Goal: Information Seeking & Learning: Learn about a topic

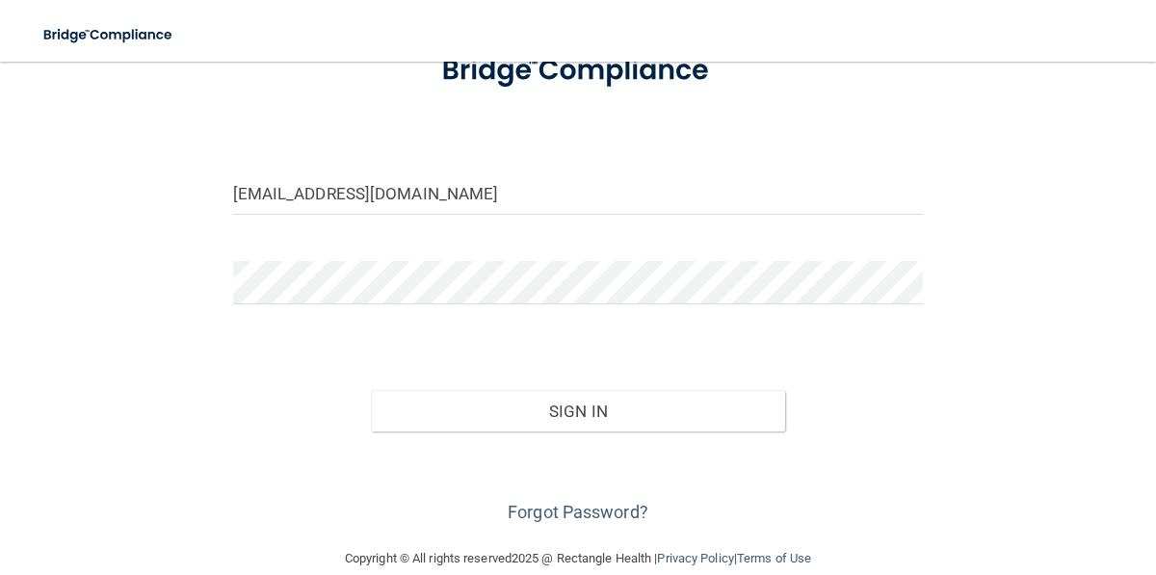
scroll to position [173, 0]
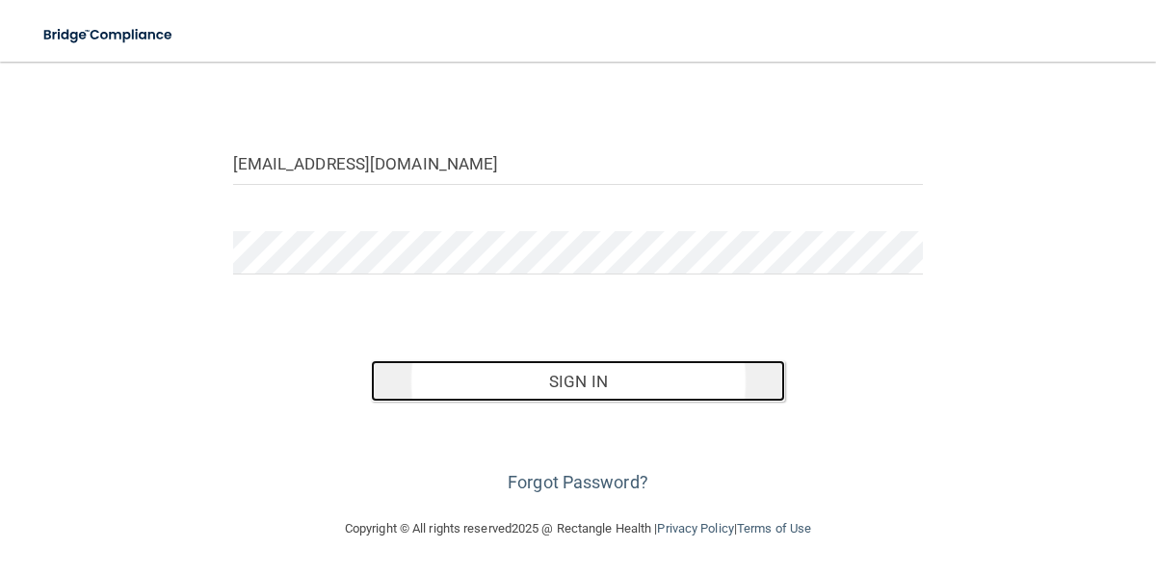
click at [581, 387] on button "Sign In" at bounding box center [578, 381] width 414 height 42
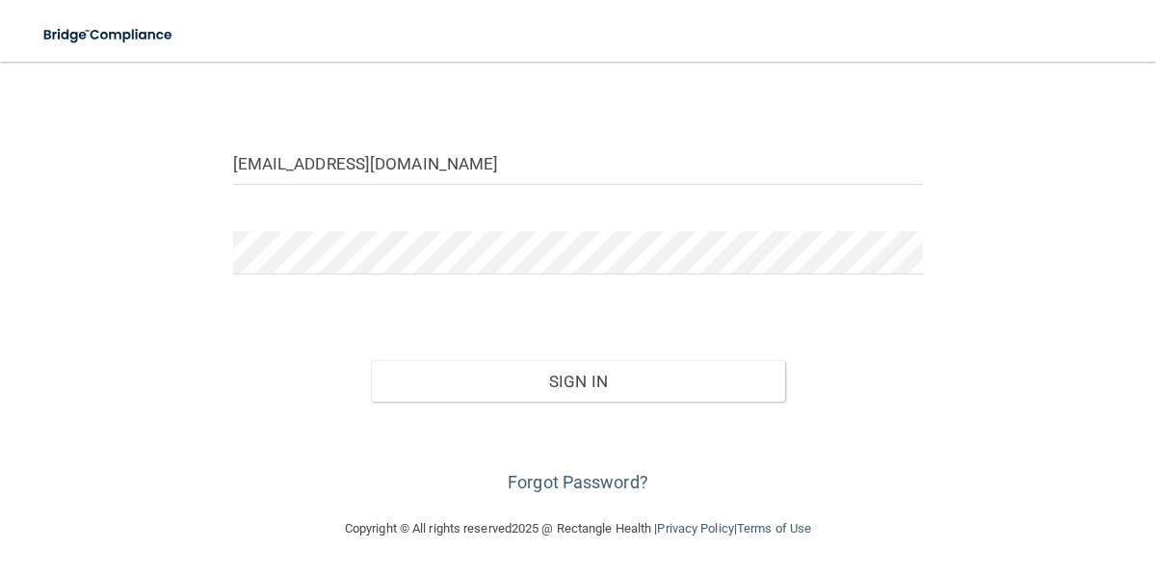
click at [142, 234] on div "[EMAIL_ADDRESS][DOMAIN_NAME] Invalid email/password. You don't have permission …" at bounding box center [578, 203] width 1079 height 590
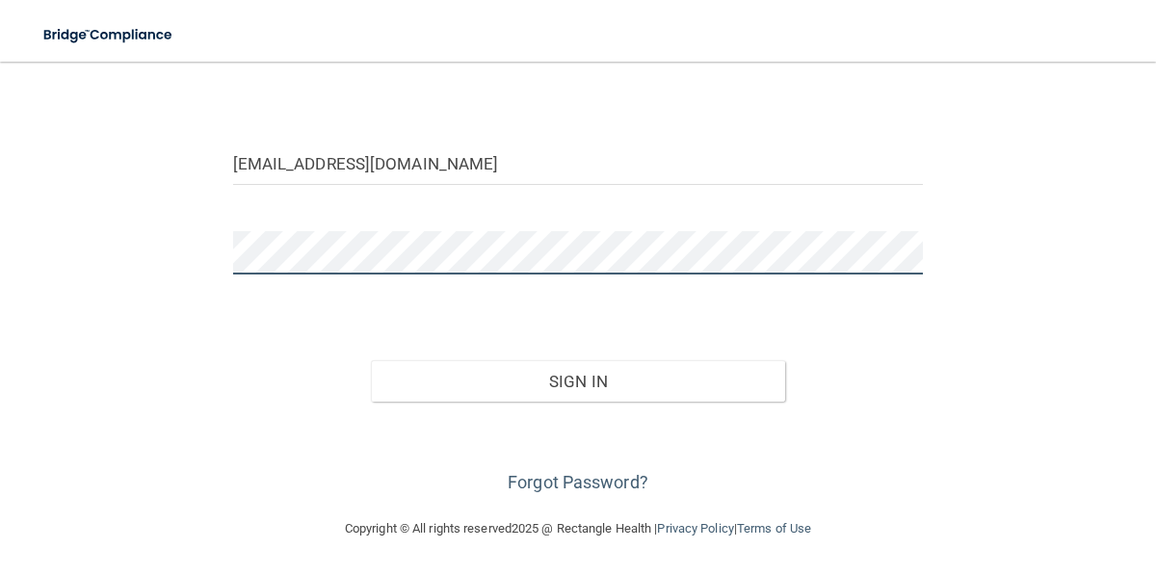
click at [371, 360] on button "Sign In" at bounding box center [578, 381] width 414 height 42
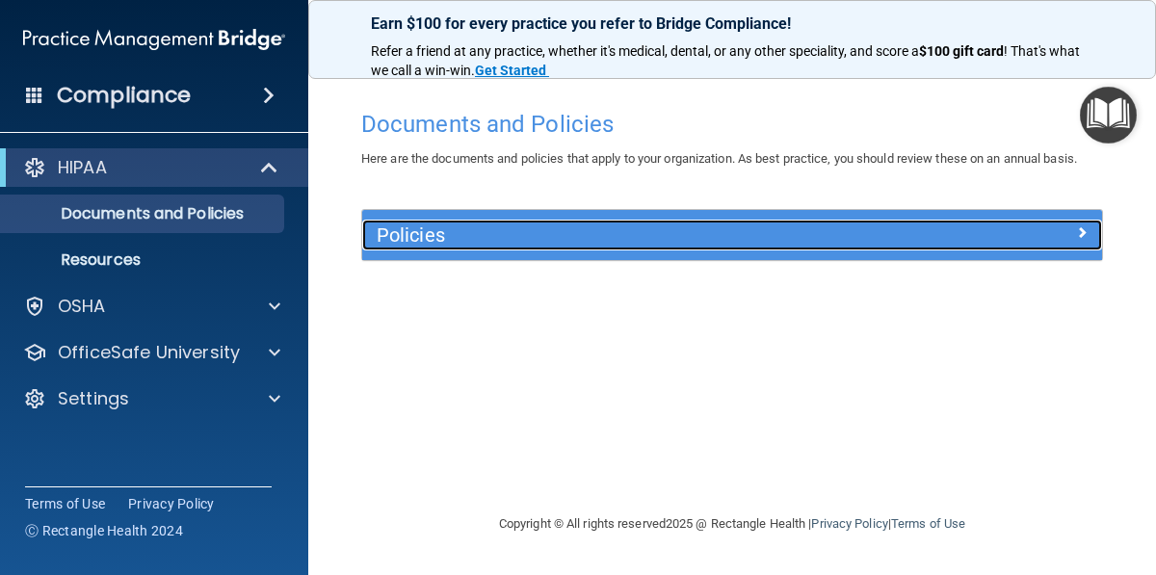
click at [857, 227] on h5 "Policies" at bounding box center [640, 234] width 526 height 21
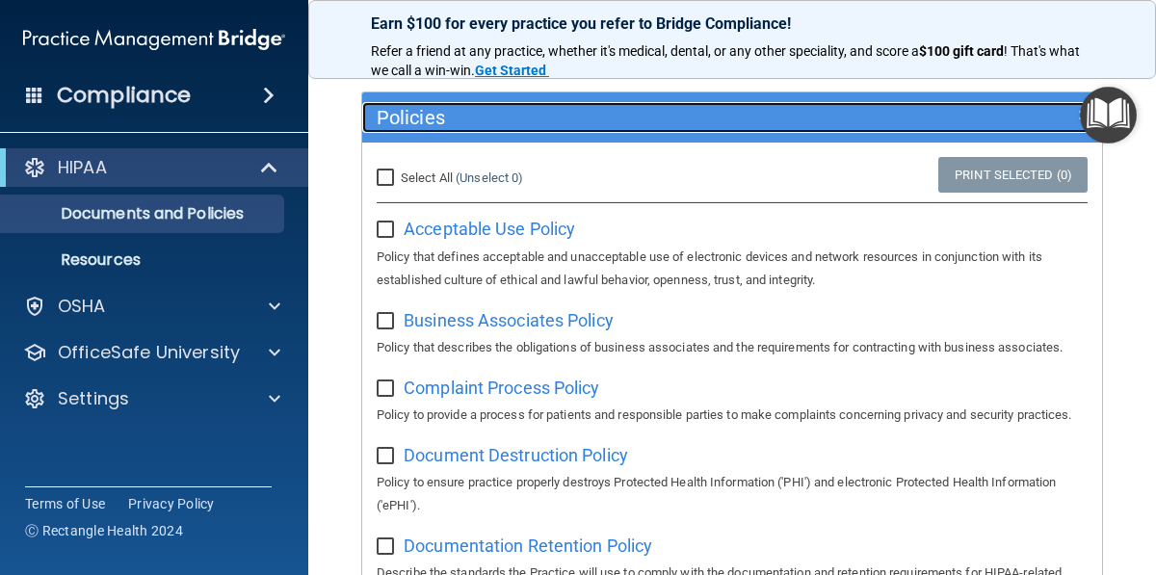
scroll to position [143, 0]
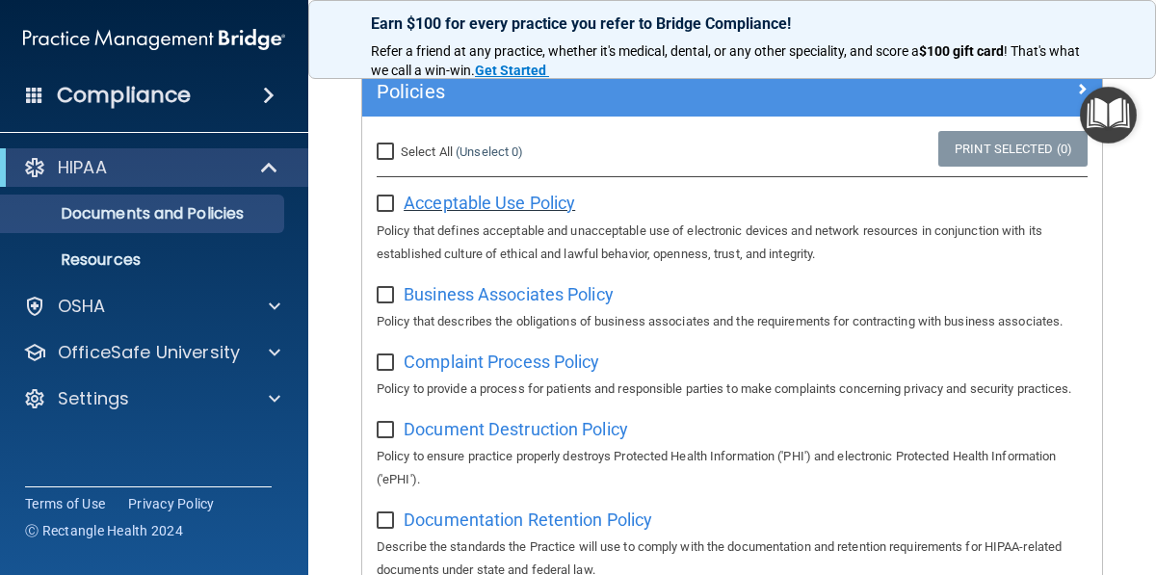
click at [494, 200] on span "Acceptable Use Policy" at bounding box center [489, 203] width 171 height 20
click at [390, 200] on input "checkbox" at bounding box center [388, 203] width 22 height 15
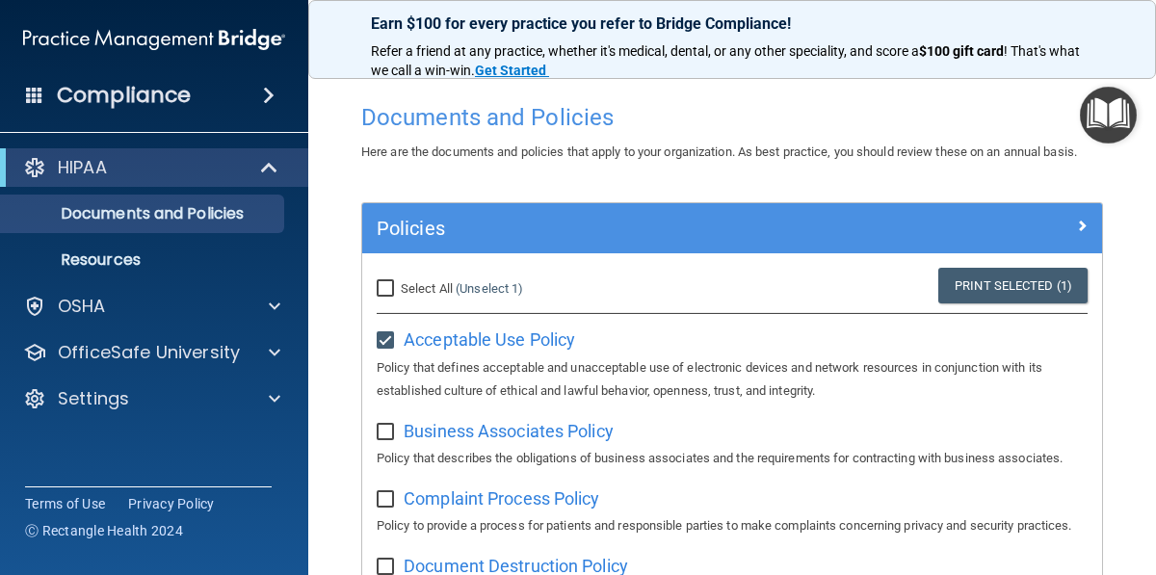
scroll to position [0, 0]
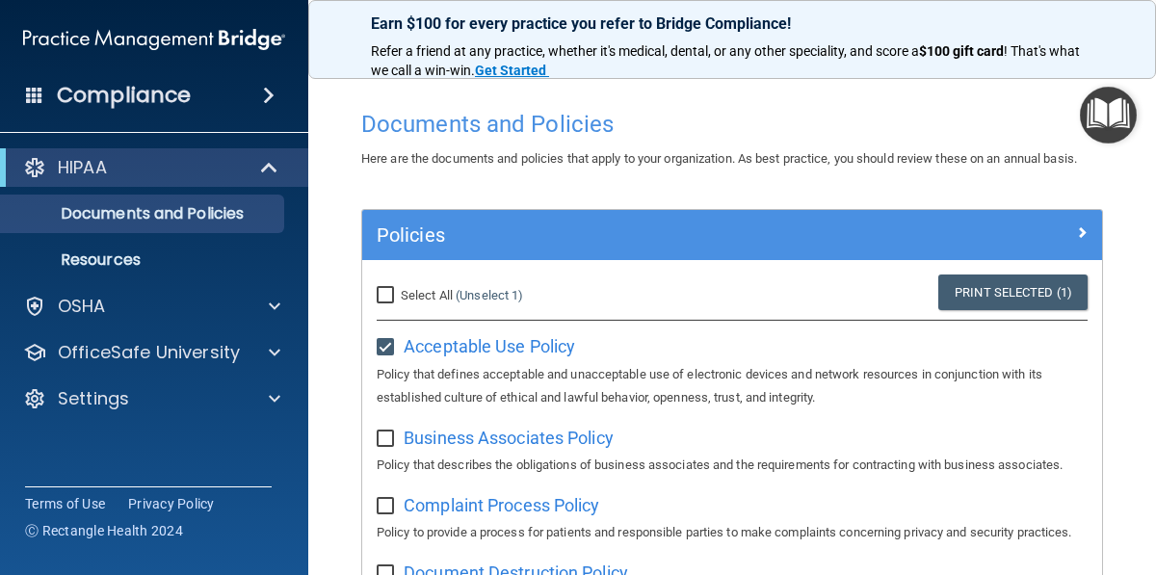
click at [384, 344] on input "checkbox" at bounding box center [388, 347] width 22 height 15
checkbox input "false"
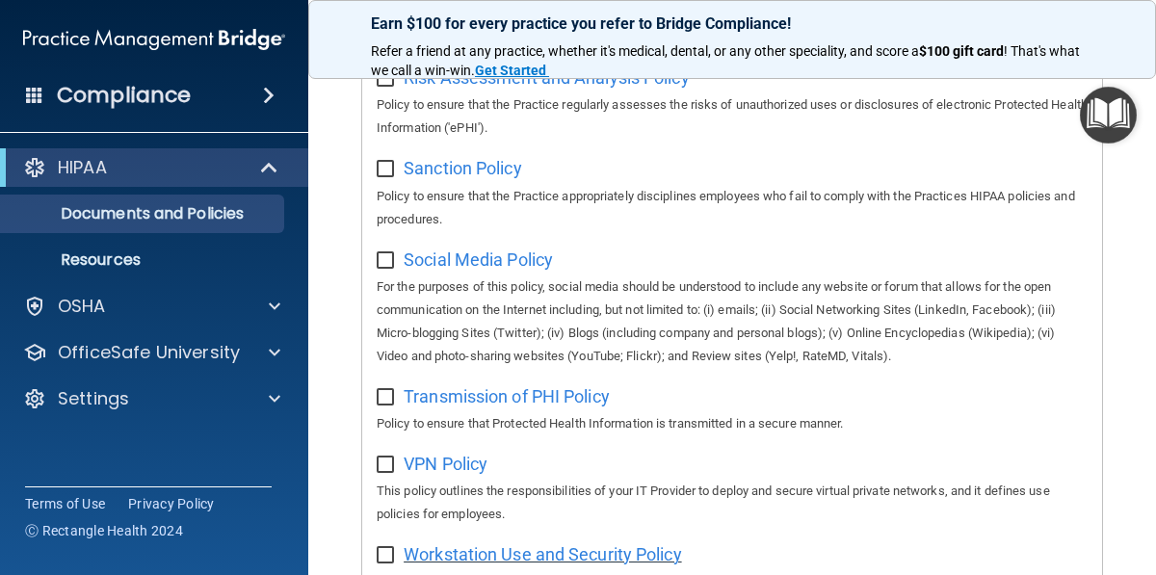
scroll to position [1538, 0]
click at [516, 269] on span "Social Media Policy" at bounding box center [478, 258] width 149 height 20
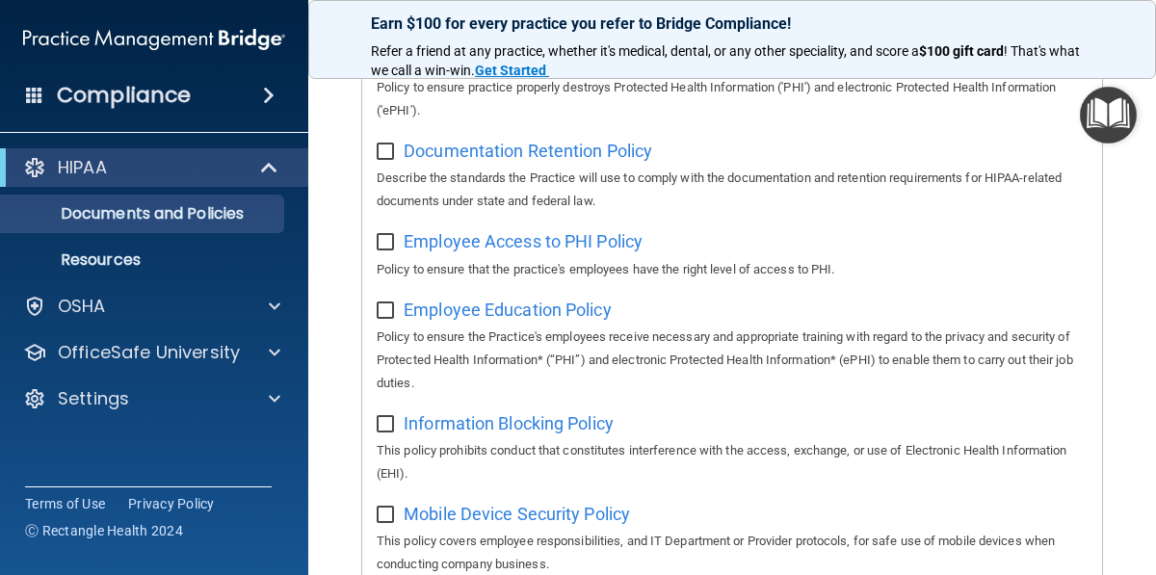
scroll to position [0, 0]
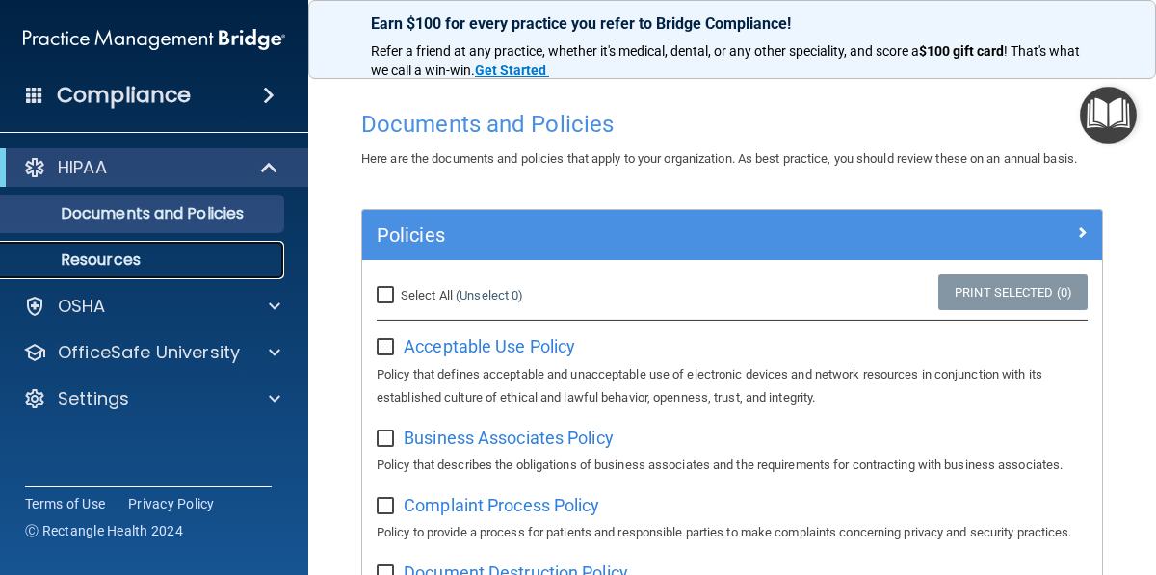
click at [133, 255] on p "Resources" at bounding box center [144, 259] width 263 height 19
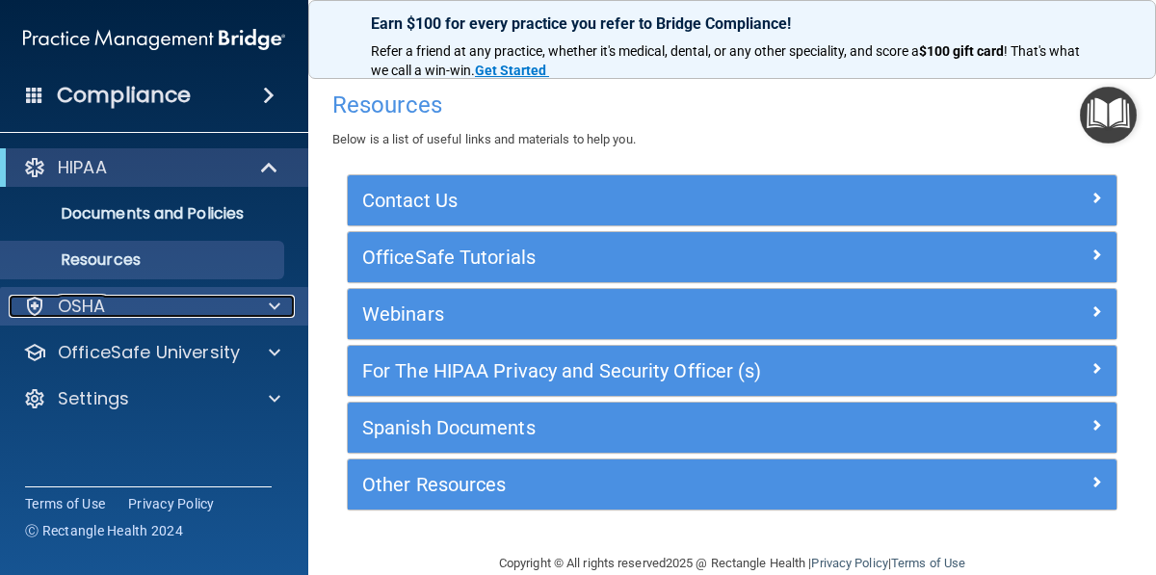
click at [138, 306] on div "OSHA" at bounding box center [128, 306] width 239 height 23
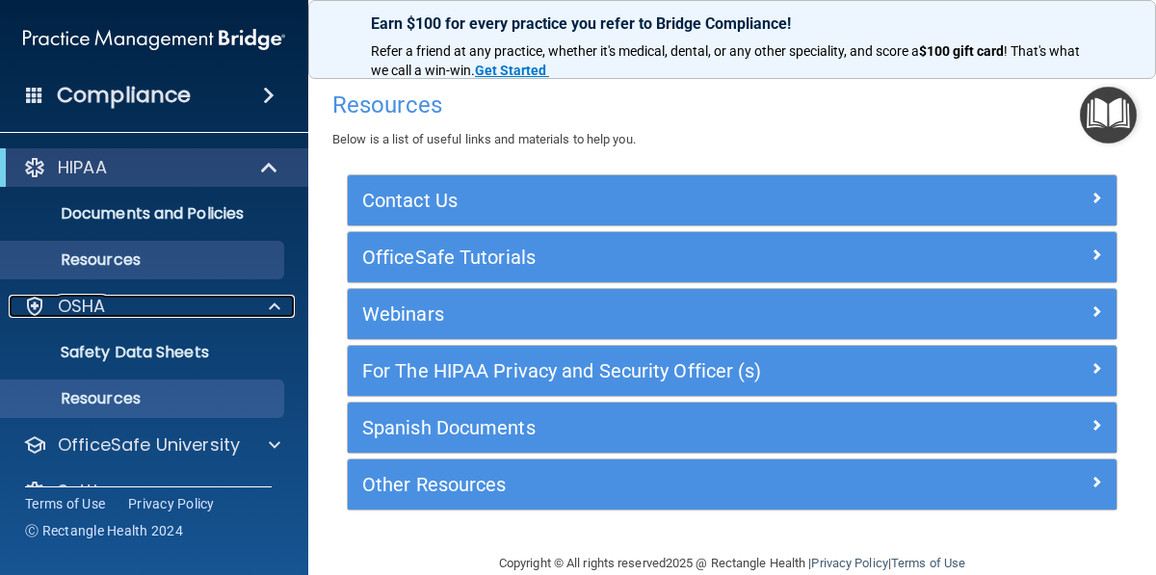
scroll to position [39, 0]
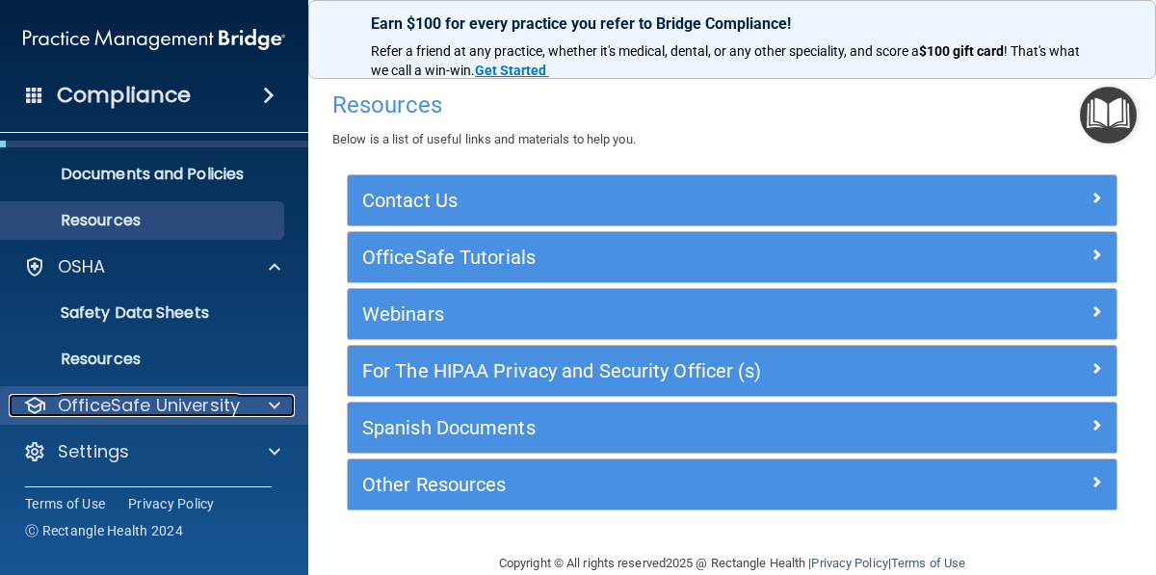
click at [173, 408] on p "OfficeSafe University" at bounding box center [149, 405] width 182 height 23
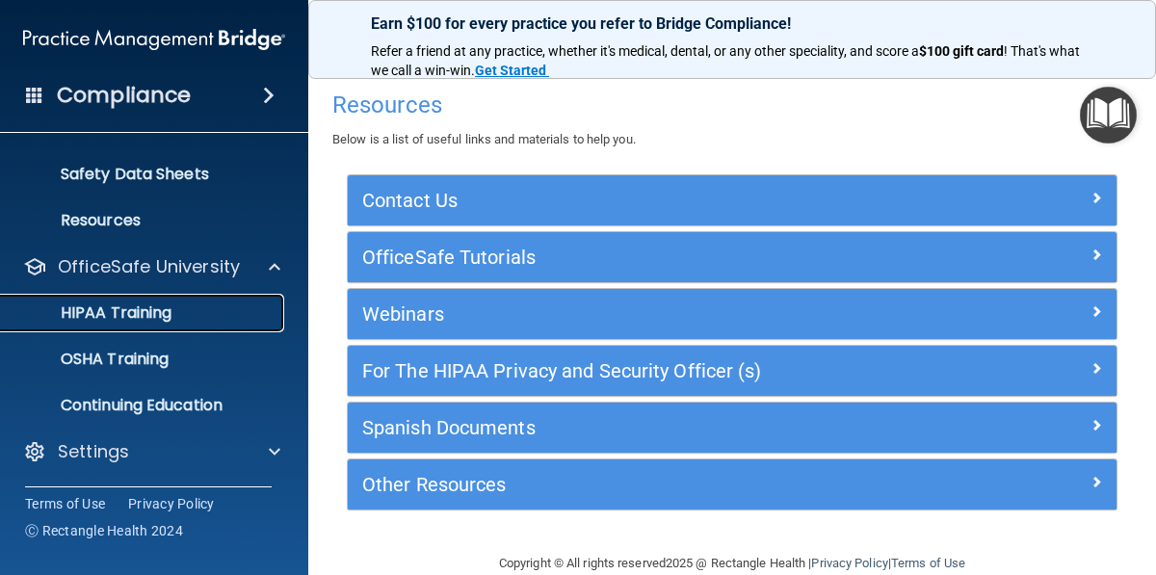
click at [151, 311] on p "HIPAA Training" at bounding box center [92, 312] width 159 height 19
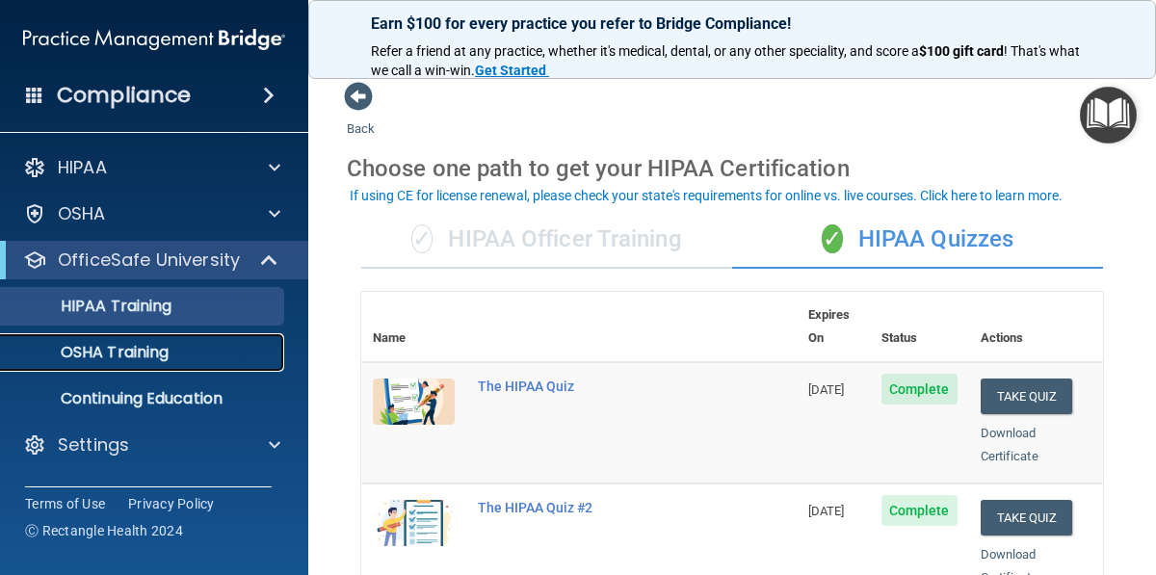
click at [102, 351] on p "OSHA Training" at bounding box center [91, 352] width 156 height 19
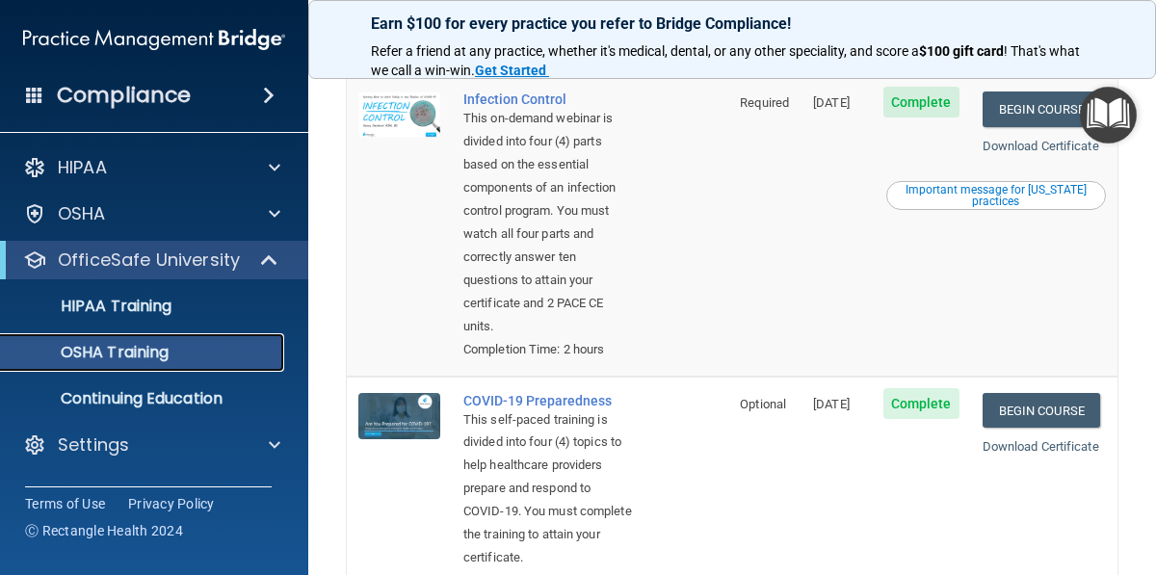
scroll to position [694, 0]
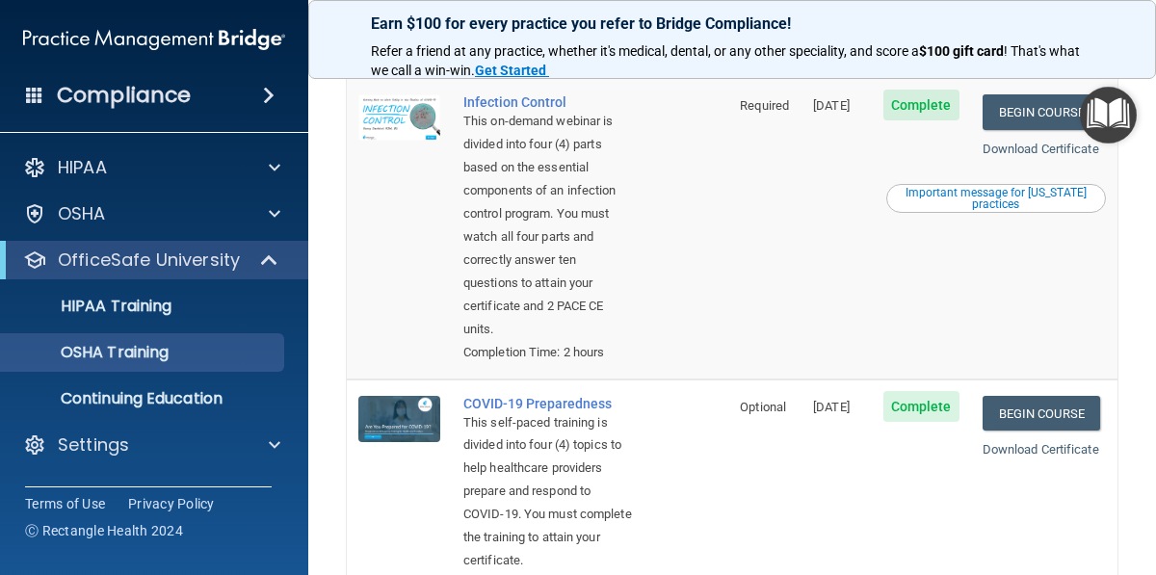
click at [999, 210] on div "Important message for [US_STATE] practices" at bounding box center [996, 198] width 214 height 23
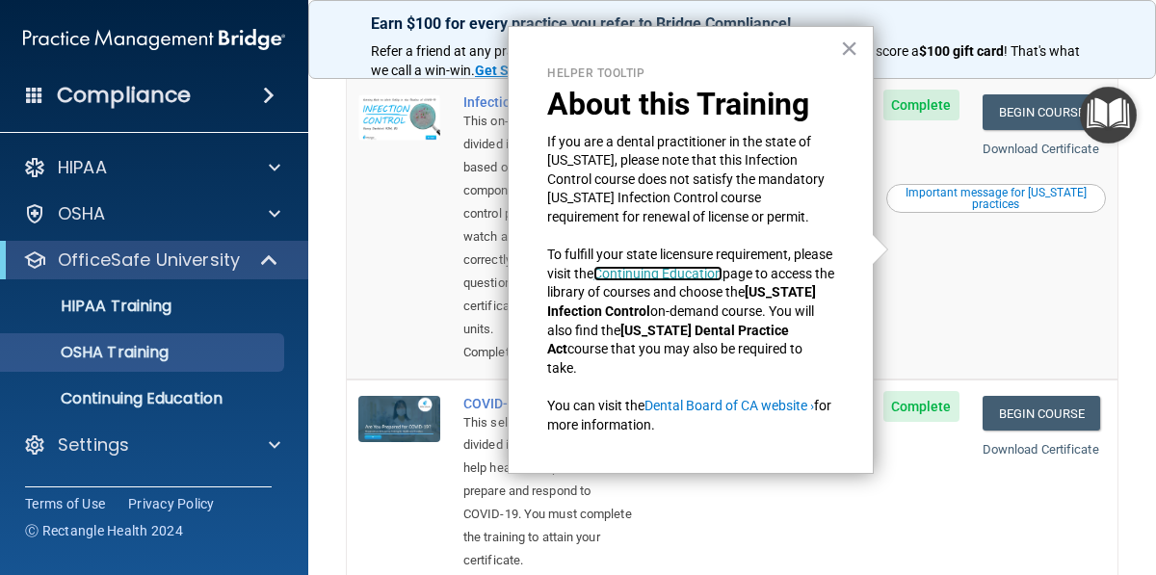
click at [706, 271] on link "Continuing Education" at bounding box center [657, 273] width 129 height 15
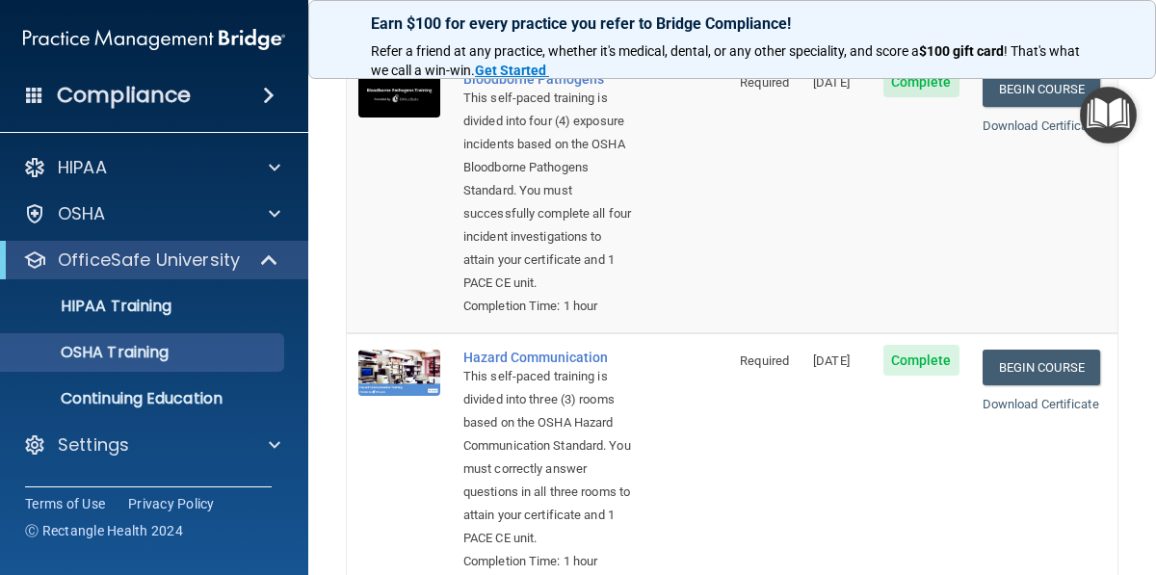
scroll to position [0, 0]
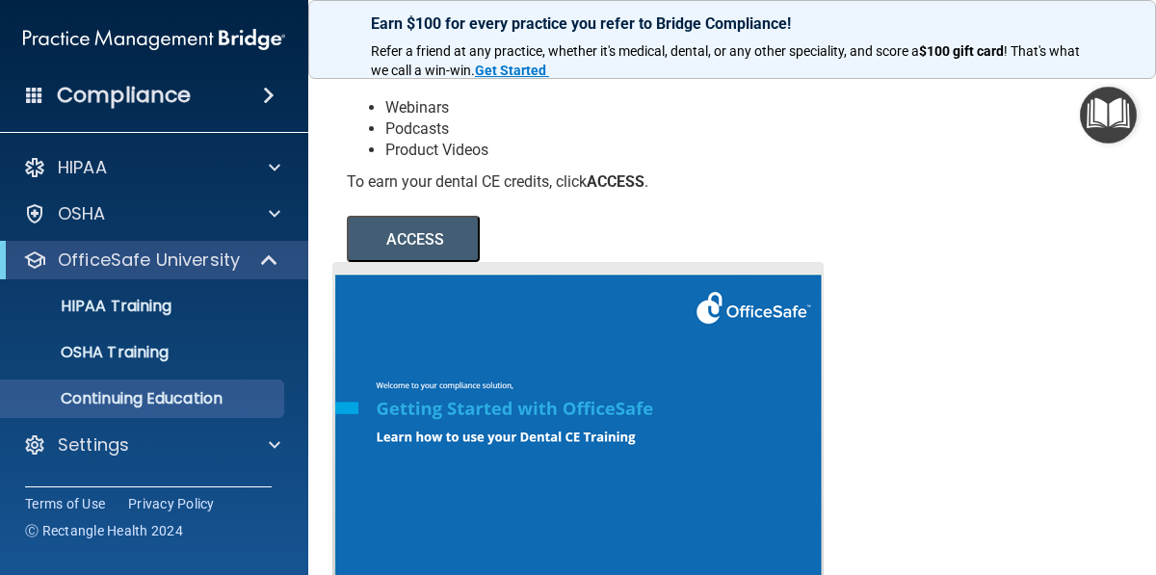
scroll to position [250, 0]
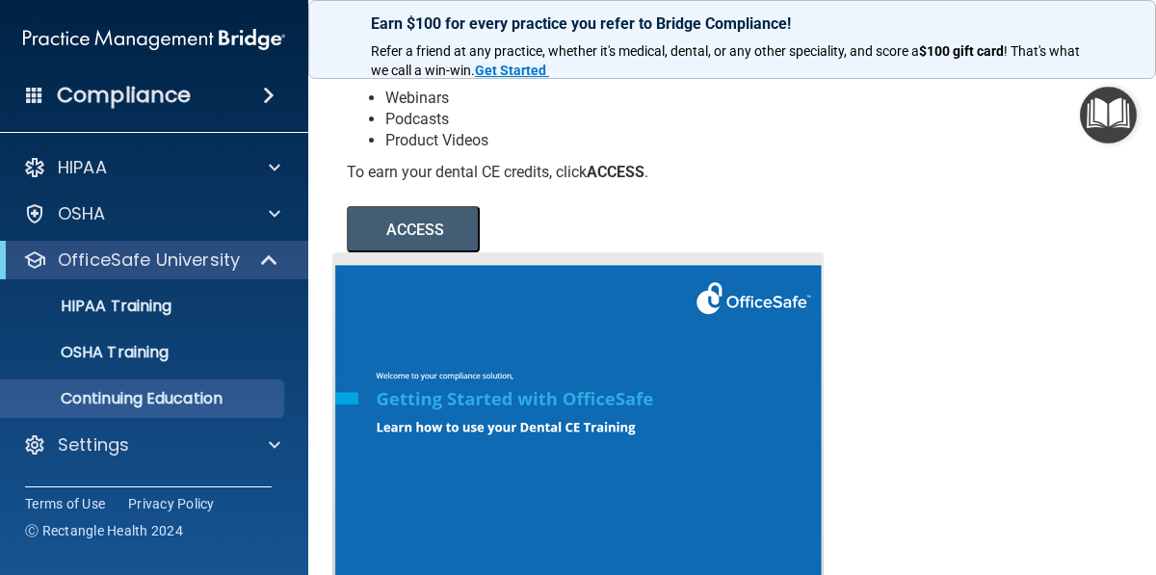
click at [402, 234] on button "ACCESS" at bounding box center [413, 229] width 133 height 46
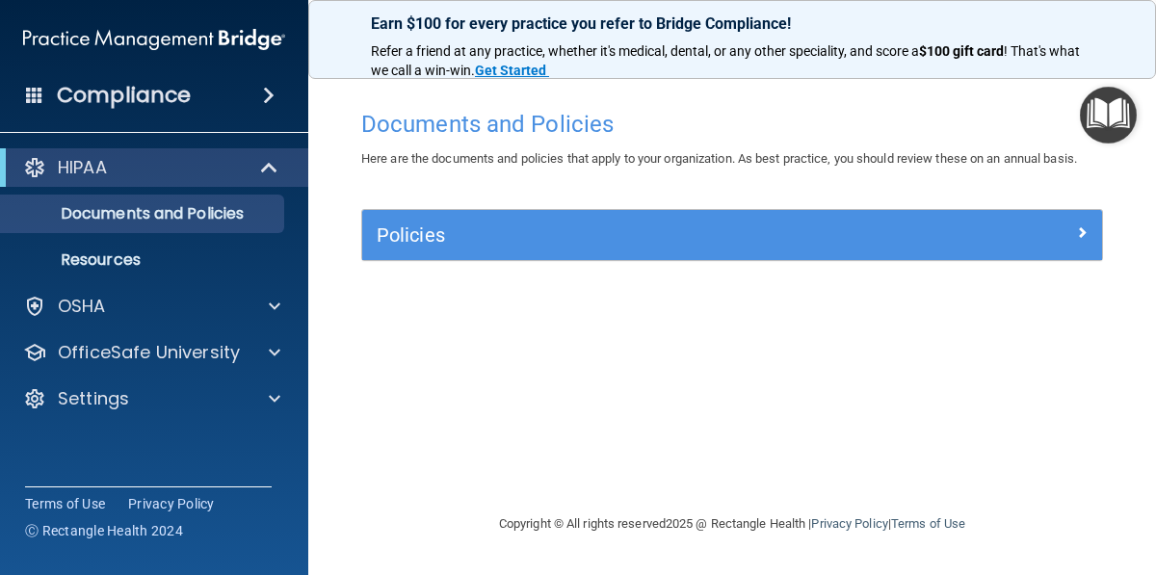
click at [219, 89] on div "Compliance" at bounding box center [154, 95] width 308 height 42
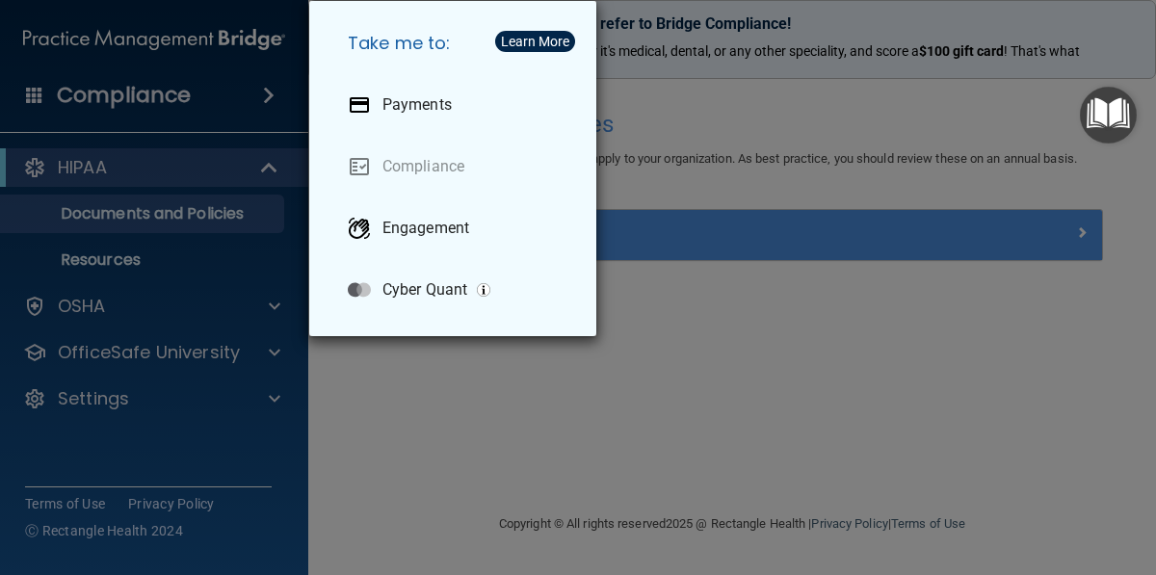
click at [699, 351] on div "Take me to: Payments Compliance Engagement Cyber Quant" at bounding box center [578, 287] width 1156 height 575
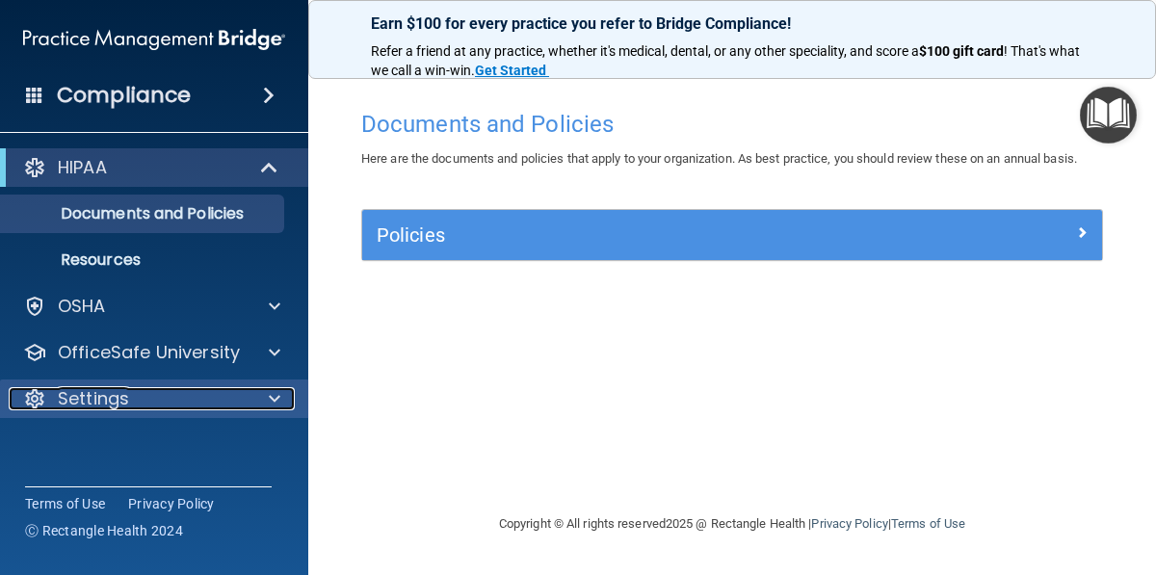
click at [249, 402] on div at bounding box center [272, 398] width 48 height 23
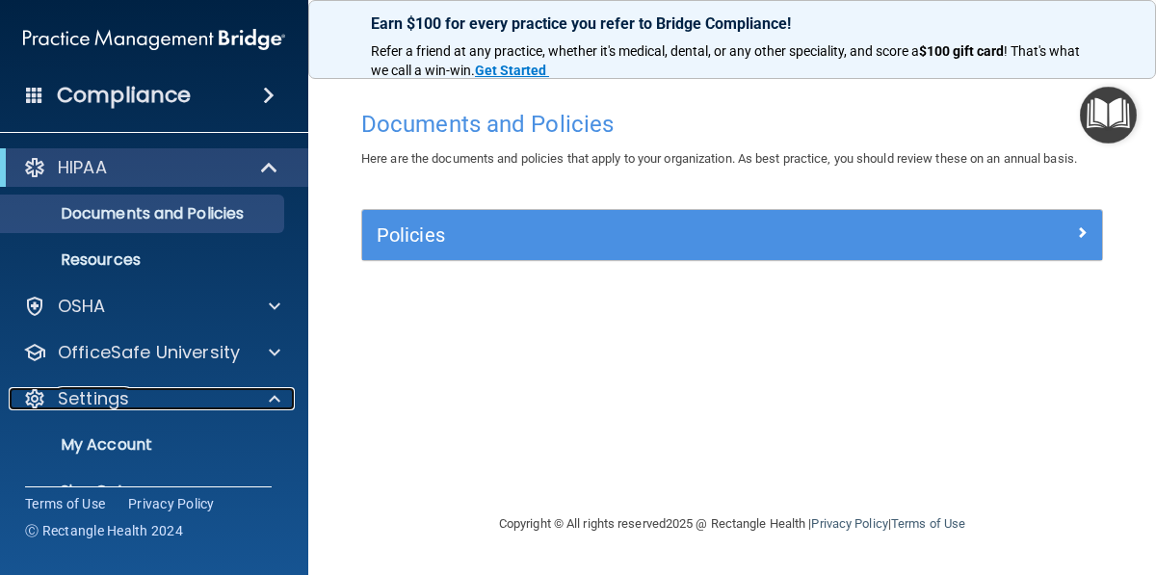
scroll to position [39, 0]
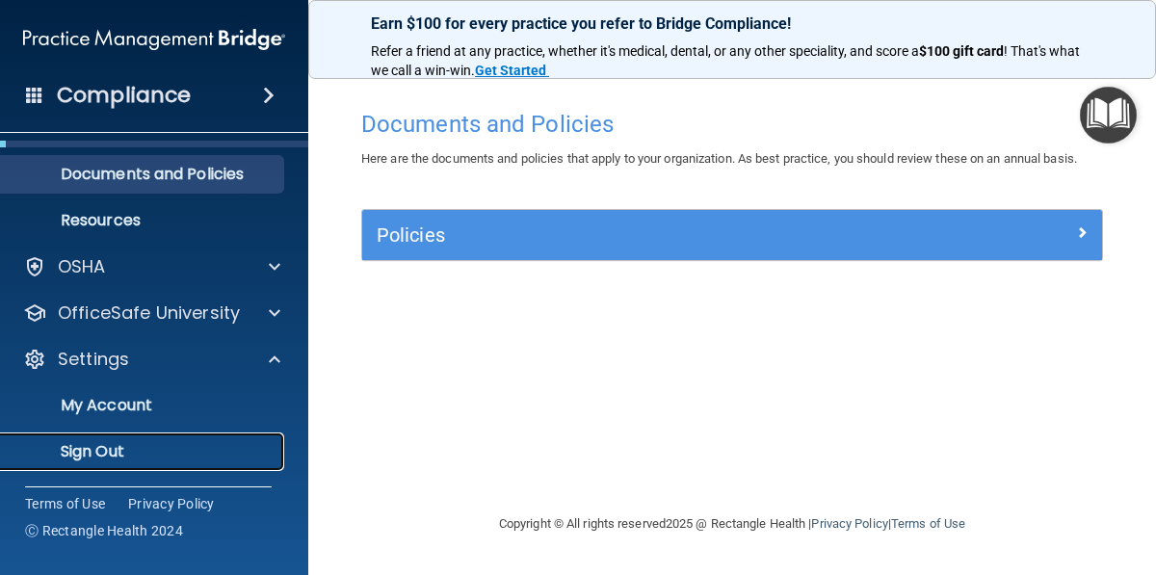
click at [117, 449] on p "Sign Out" at bounding box center [144, 451] width 263 height 19
